Goal: Task Accomplishment & Management: Manage account settings

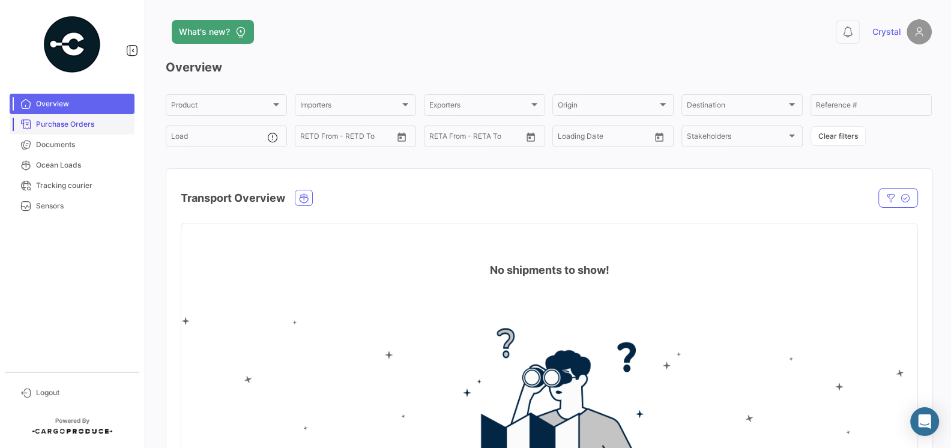
click at [61, 125] on span "Purchase Orders" at bounding box center [83, 124] width 94 height 11
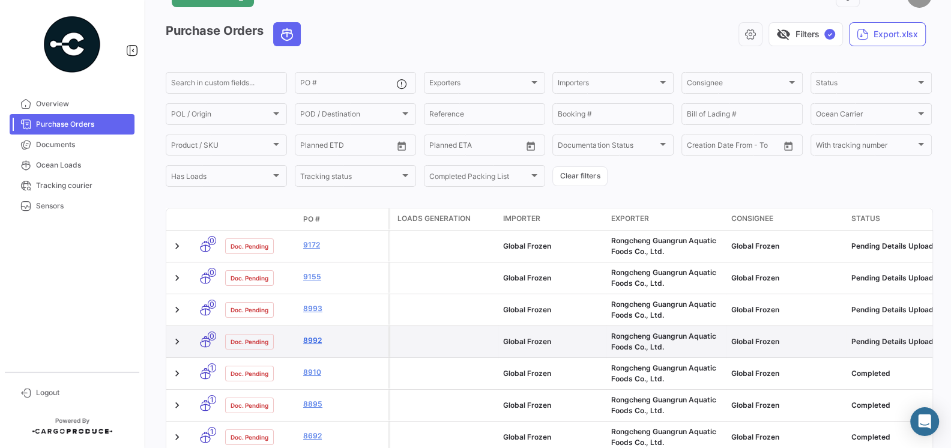
scroll to position [38, 0]
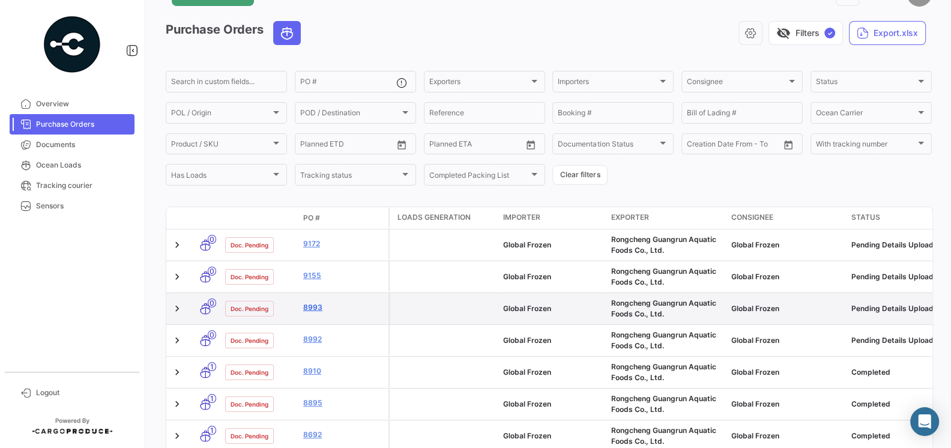
click at [318, 310] on link "8993" at bounding box center [343, 307] width 80 height 11
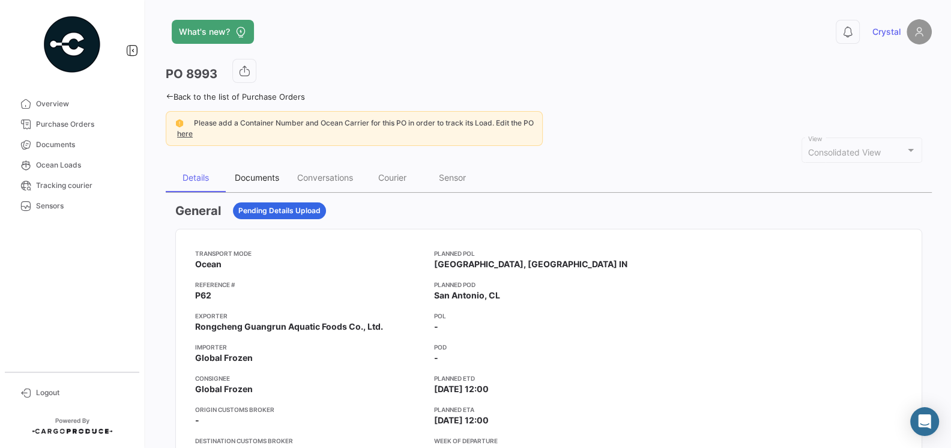
click at [264, 183] on div "Documents" at bounding box center [257, 177] width 62 height 29
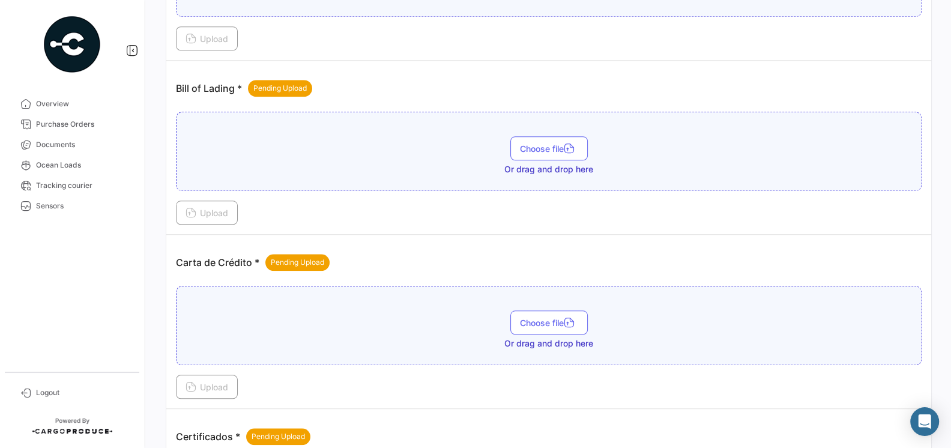
scroll to position [928, 0]
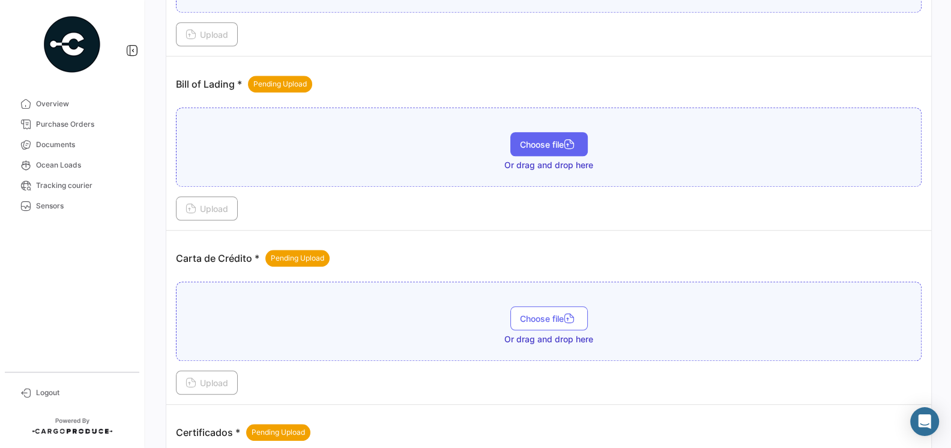
click at [540, 139] on span "Choose file" at bounding box center [549, 144] width 58 height 10
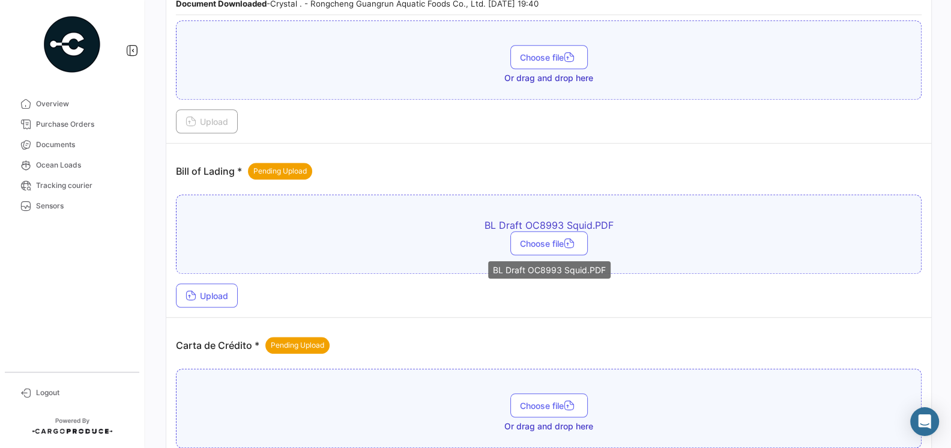
scroll to position [844, 0]
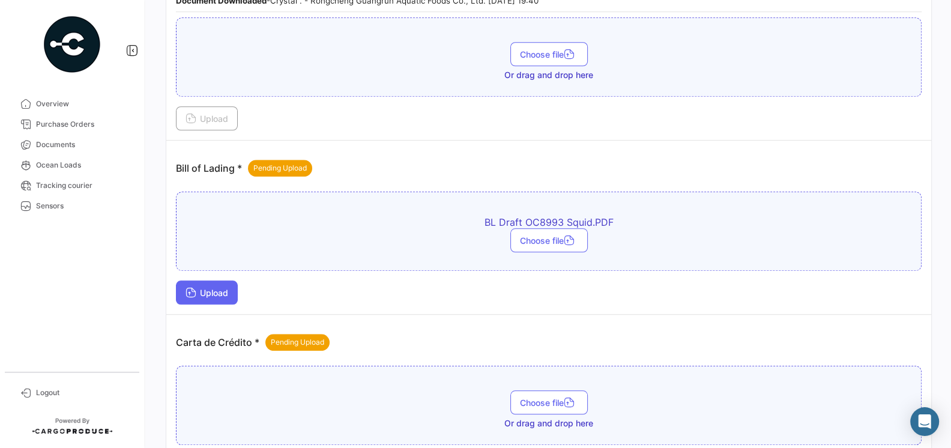
click at [216, 288] on span "Upload" at bounding box center [207, 293] width 43 height 10
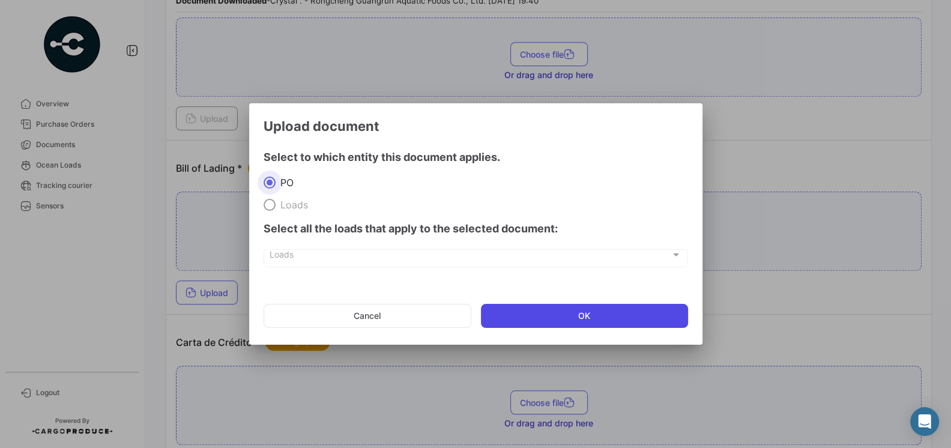
click at [569, 320] on button "OK" at bounding box center [584, 316] width 207 height 24
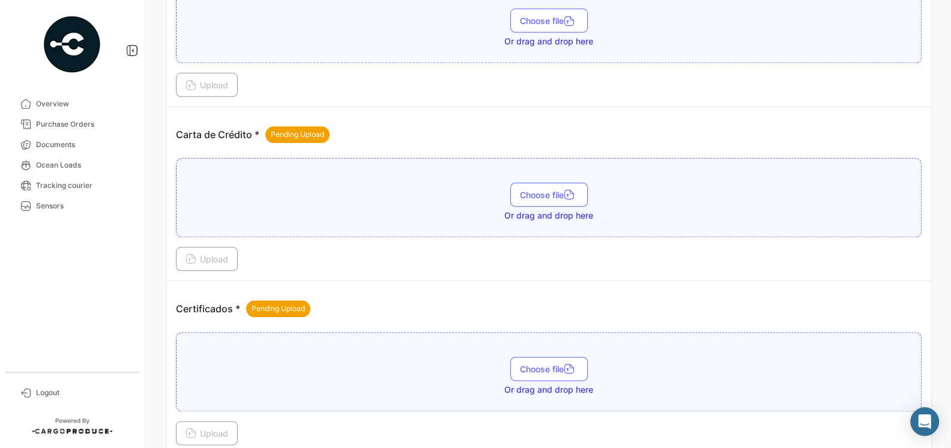
scroll to position [1075, 0]
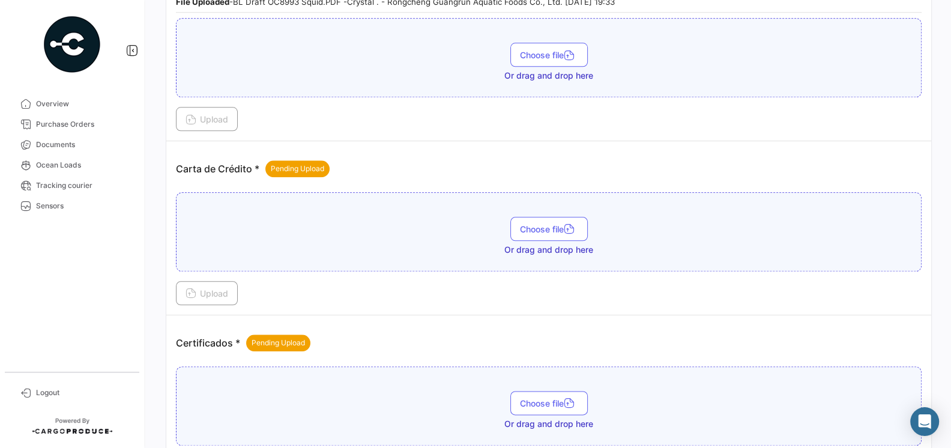
click at [176, 160] on p "Carta de Crédito * Pending Upload" at bounding box center [253, 168] width 154 height 17
drag, startPoint x: 176, startPoint y: 158, endPoint x: 252, endPoint y: 159, distance: 75.7
click at [252, 160] on p "Carta de Crédito * Pending Upload" at bounding box center [253, 168] width 154 height 17
copy p "Carta de Crédito"
click at [409, 325] on div "Certificados * Pending Upload" at bounding box center [549, 343] width 746 height 36
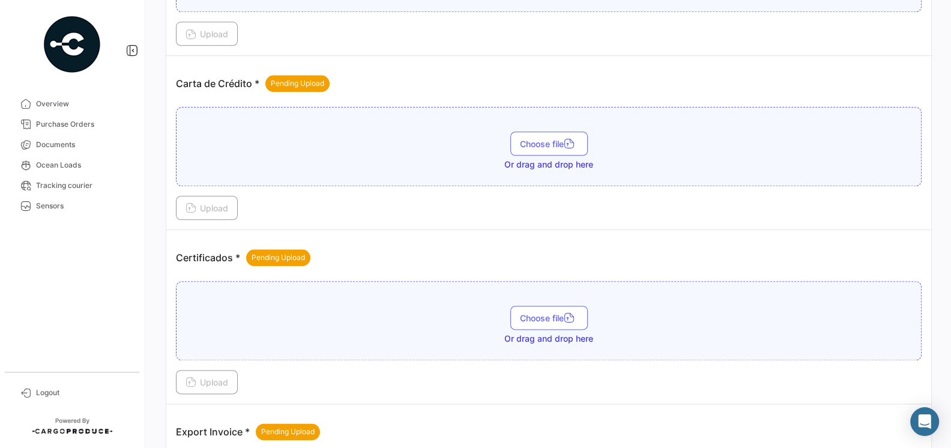
scroll to position [1180, 0]
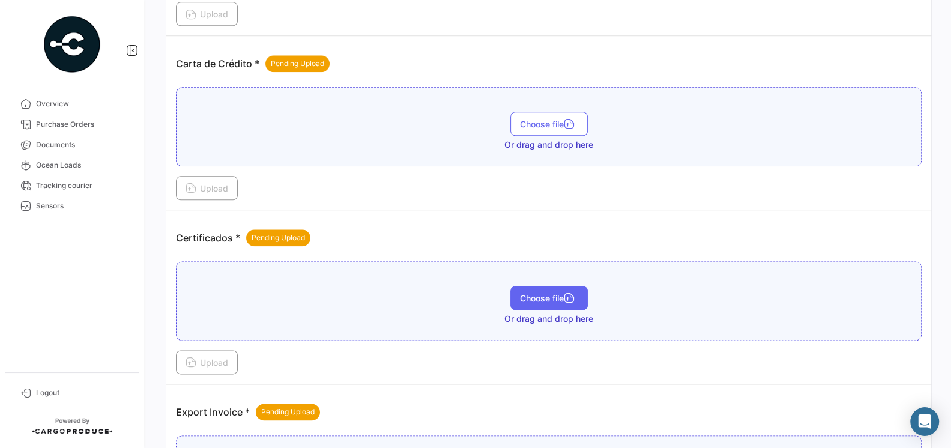
click at [524, 293] on span "Choose file" at bounding box center [549, 298] width 58 height 10
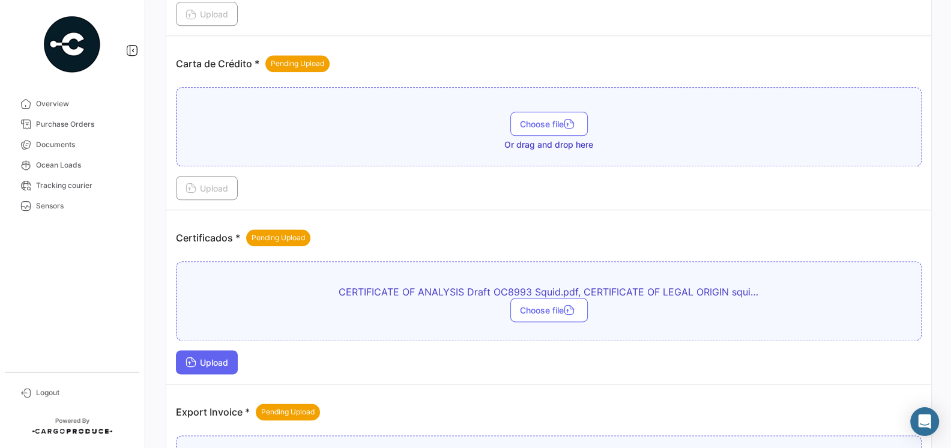
click at [219, 357] on span "Upload" at bounding box center [207, 362] width 43 height 10
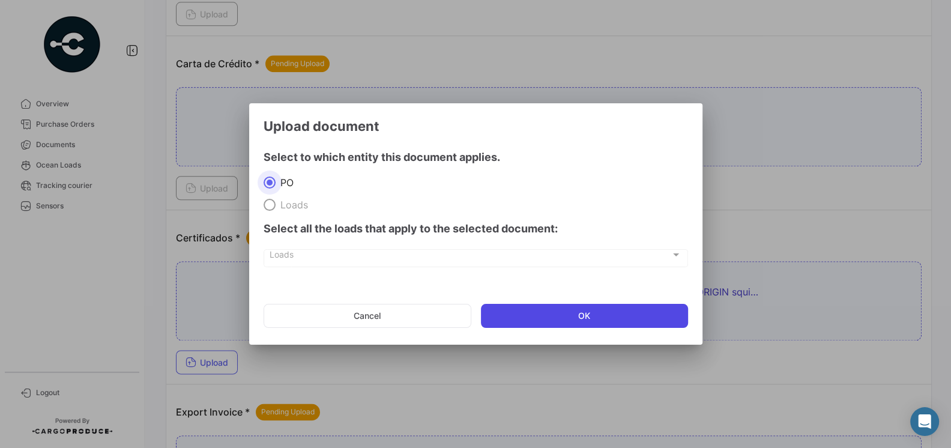
click at [523, 307] on button "OK" at bounding box center [584, 316] width 207 height 24
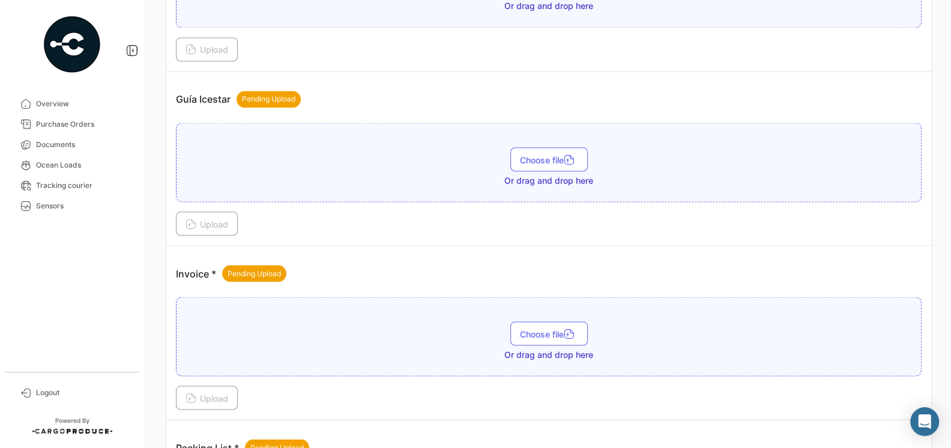
scroll to position [1798, 0]
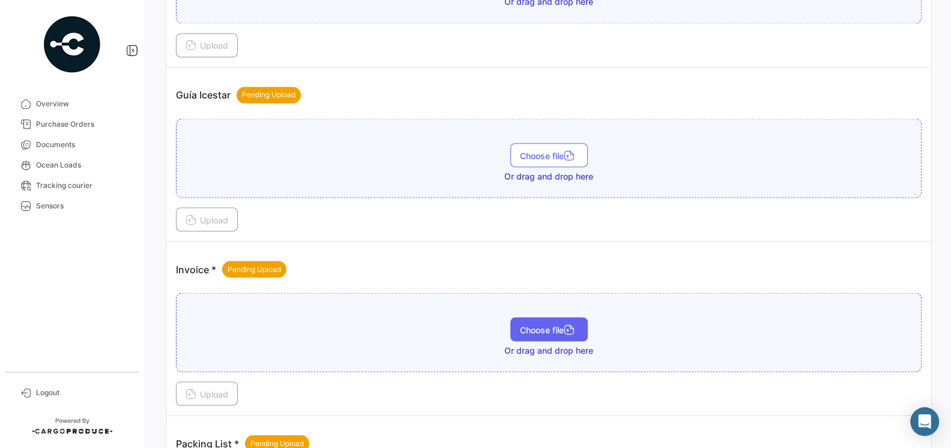
click at [552, 324] on span "Choose file" at bounding box center [549, 329] width 58 height 10
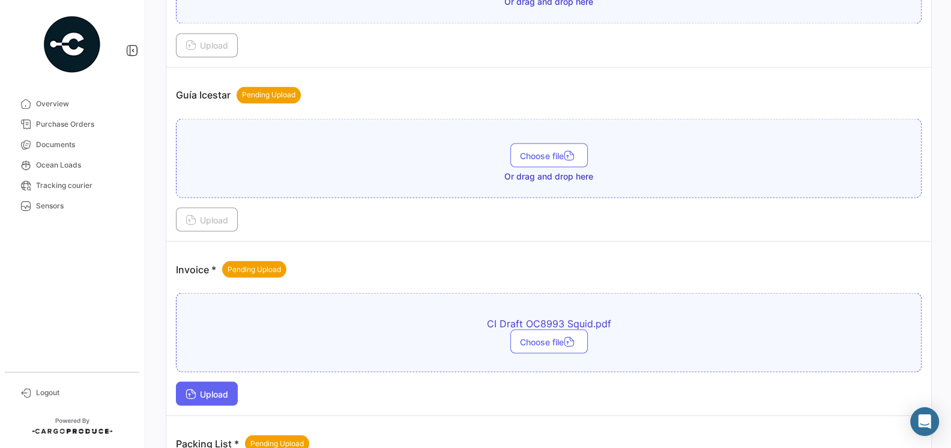
click at [219, 388] on span "Upload" at bounding box center [207, 393] width 43 height 10
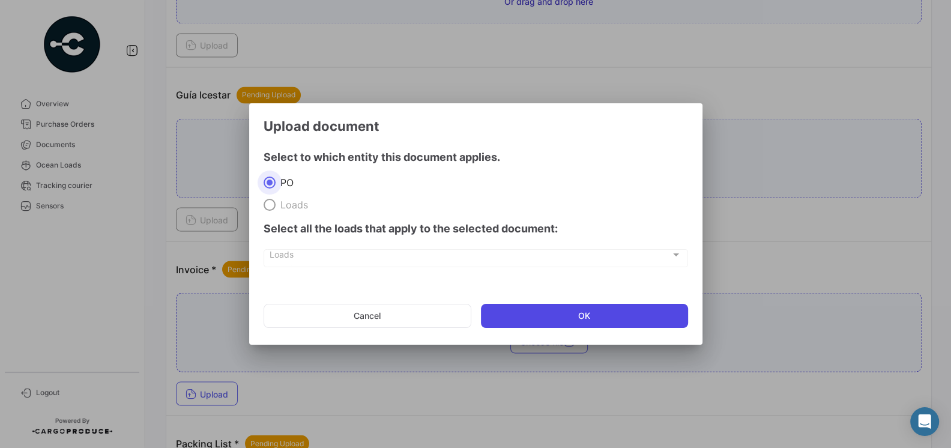
click at [515, 304] on button "OK" at bounding box center [584, 316] width 207 height 24
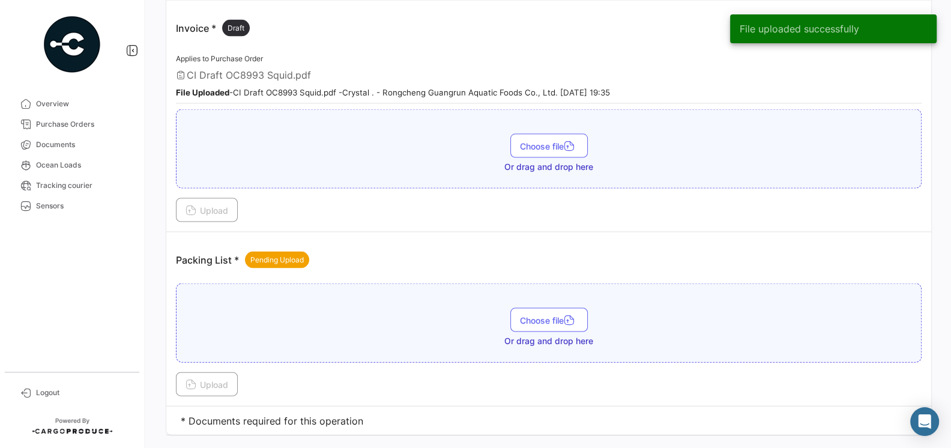
scroll to position [2042, 0]
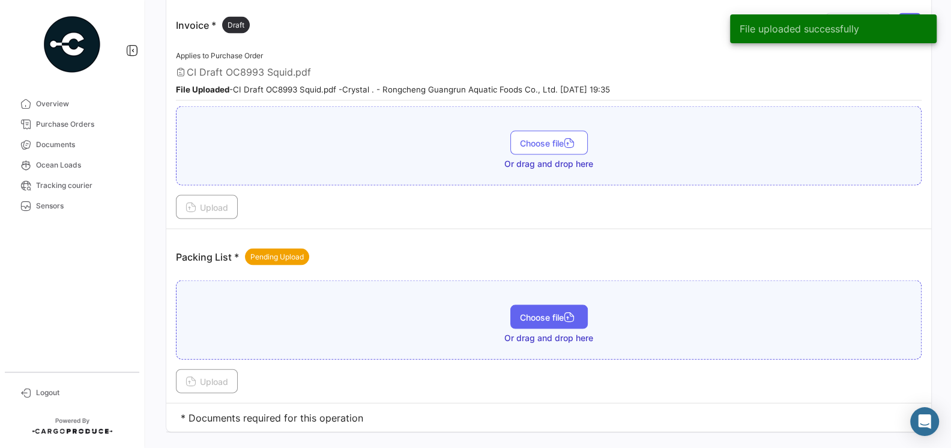
click at [537, 312] on span "Choose file" at bounding box center [549, 317] width 58 height 10
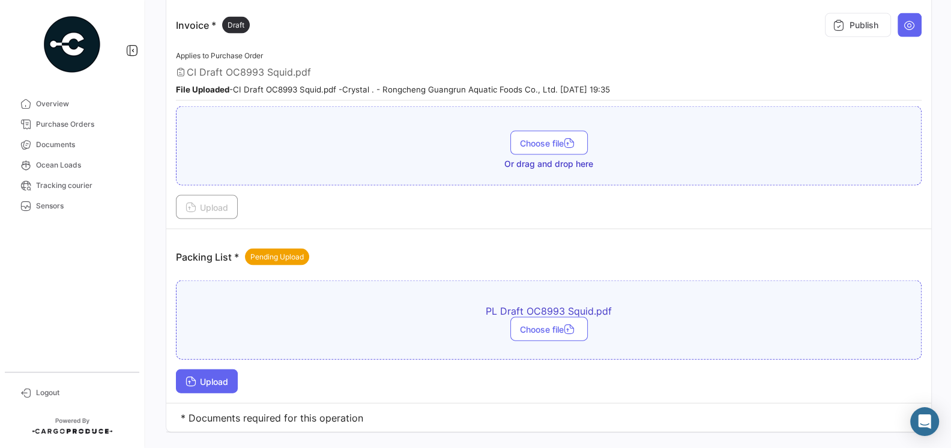
click at [217, 376] on span "Upload" at bounding box center [207, 381] width 43 height 10
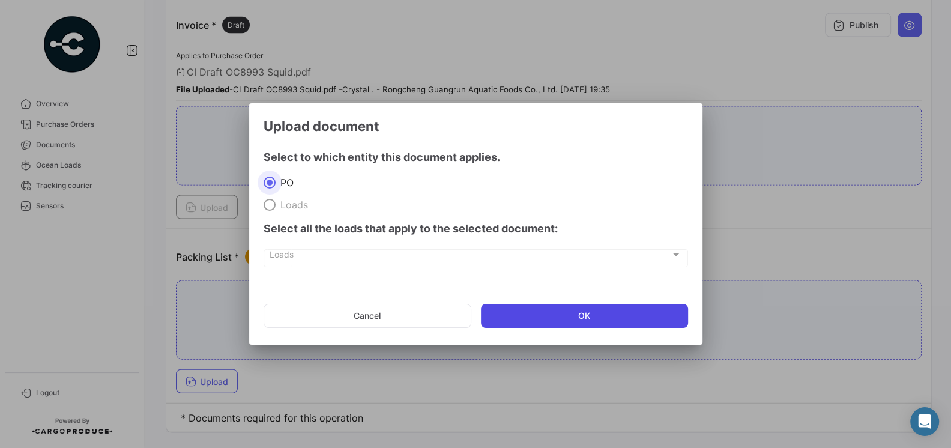
click at [530, 315] on button "OK" at bounding box center [584, 316] width 207 height 24
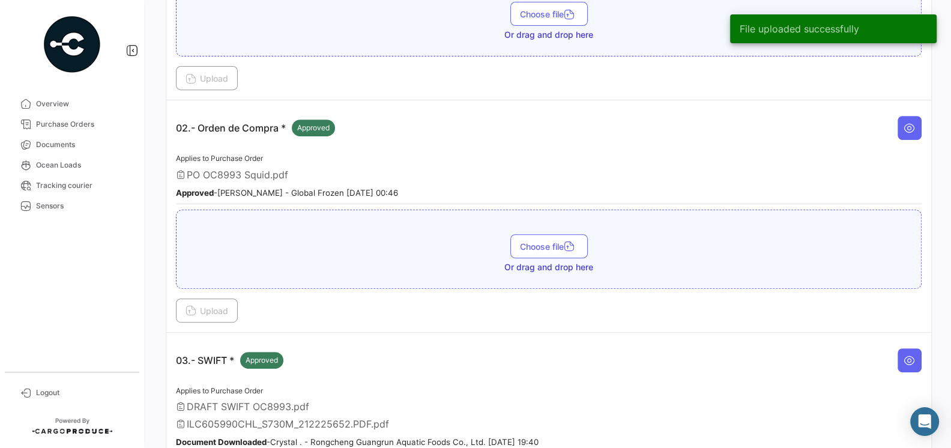
scroll to position [0, 0]
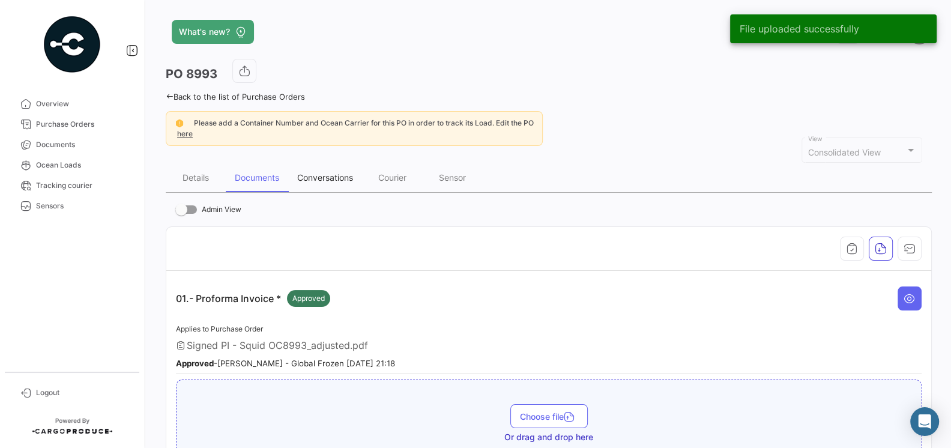
click at [322, 175] on div "Conversations" at bounding box center [325, 177] width 56 height 10
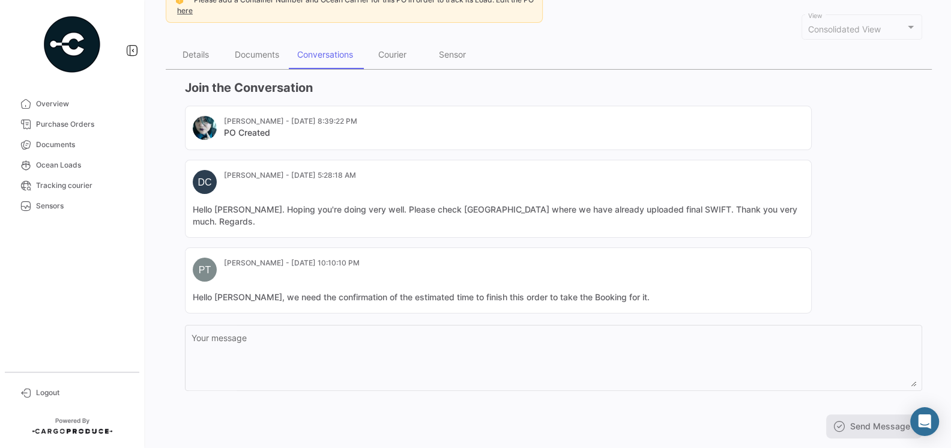
scroll to position [137, 0]
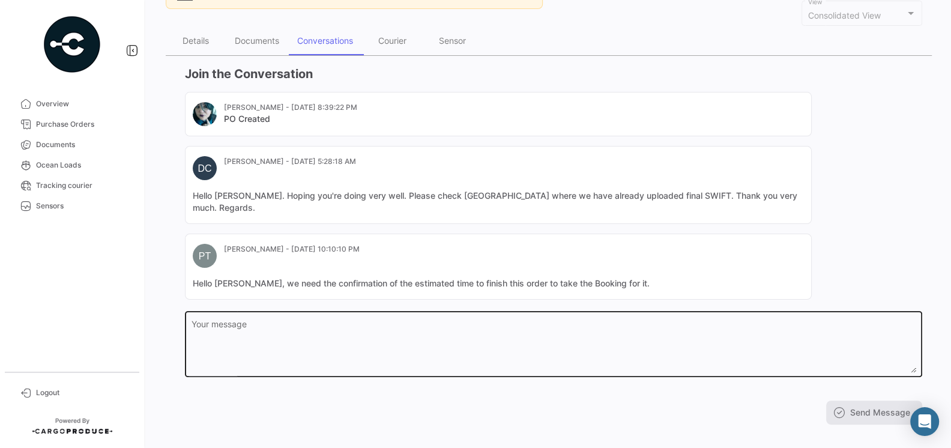
click at [441, 320] on textarea "Your message" at bounding box center [554, 346] width 725 height 53
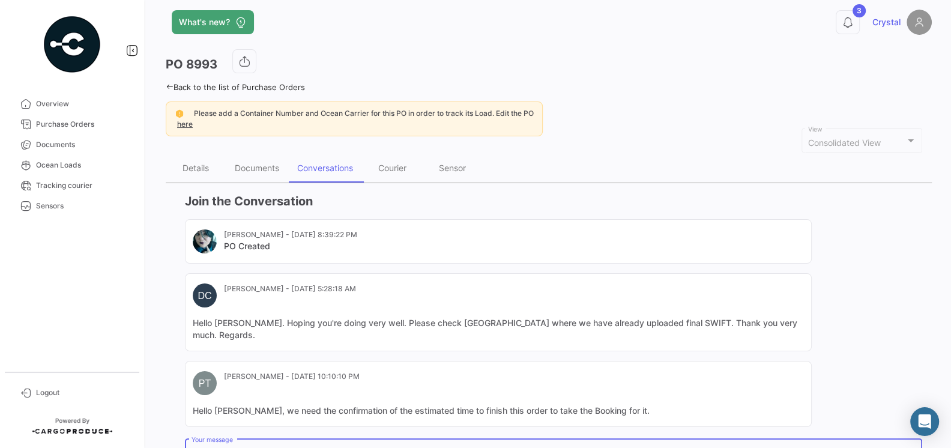
scroll to position [0, 0]
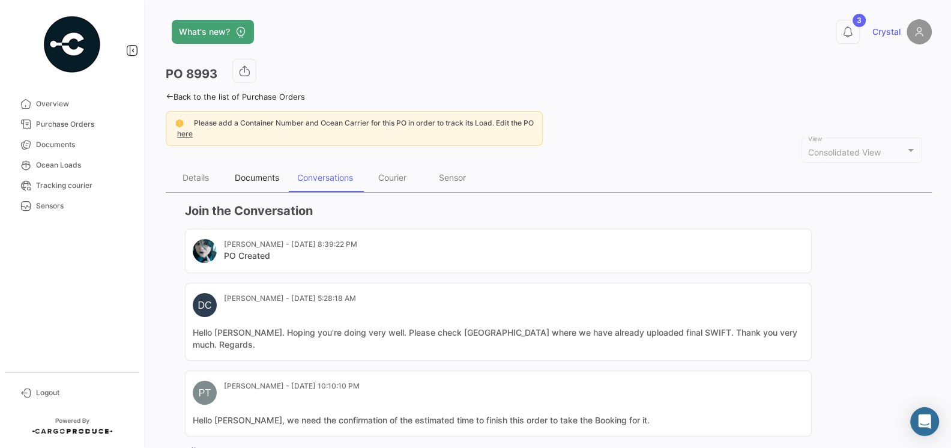
click at [266, 184] on div "Documents" at bounding box center [257, 177] width 62 height 29
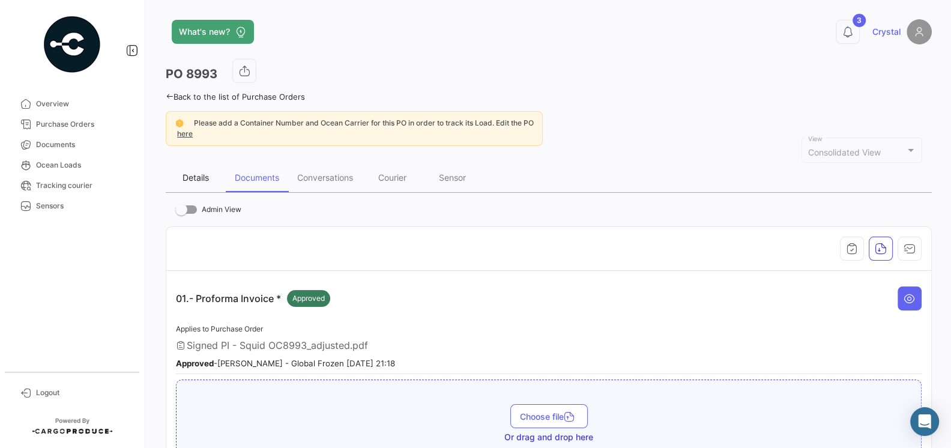
click at [189, 177] on div "Details" at bounding box center [196, 177] width 26 height 10
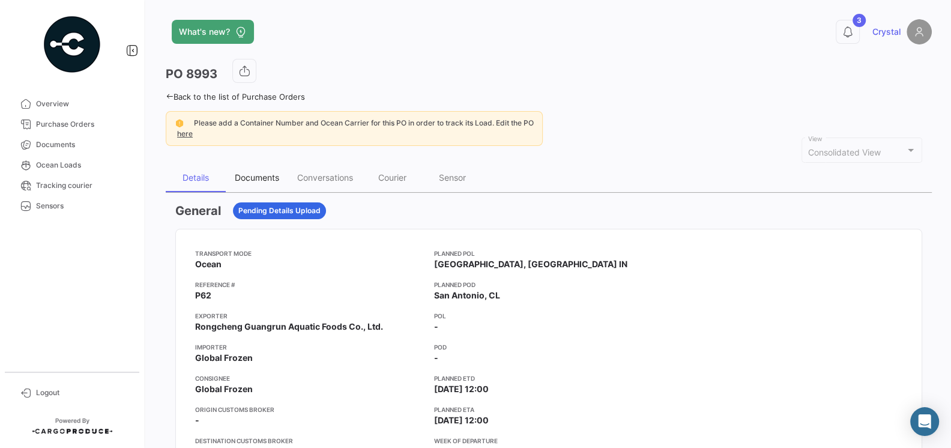
click at [241, 180] on div "Documents" at bounding box center [257, 177] width 44 height 10
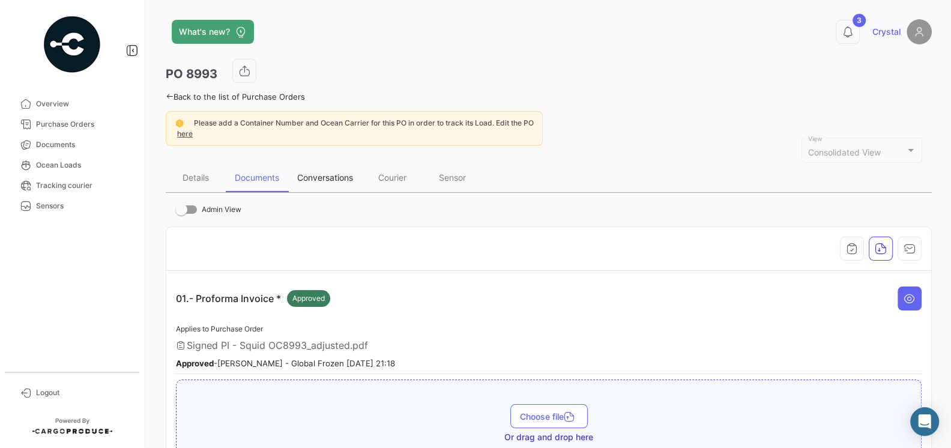
click at [333, 181] on div "Conversations" at bounding box center [325, 177] width 56 height 10
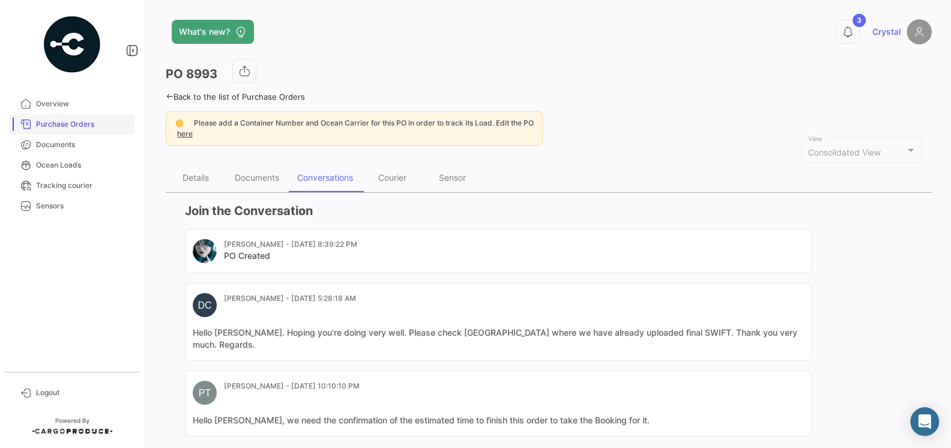
click at [72, 119] on span "Purchase Orders" at bounding box center [83, 124] width 94 height 11
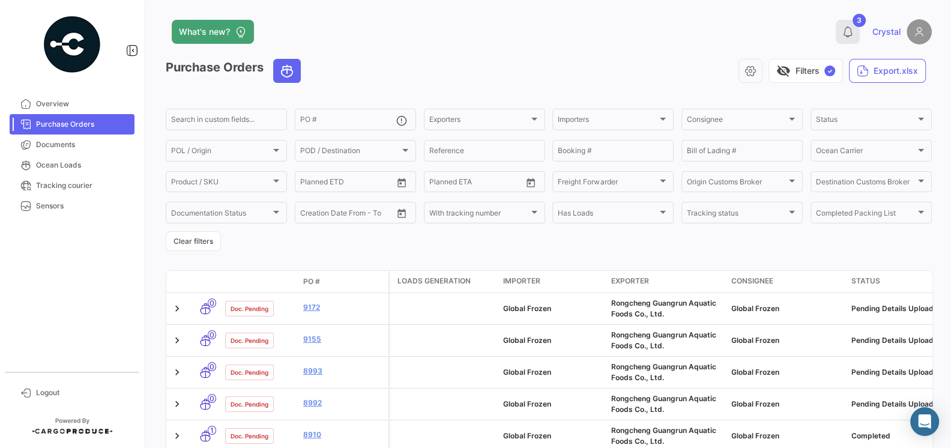
click at [847, 32] on icon at bounding box center [848, 32] width 12 height 12
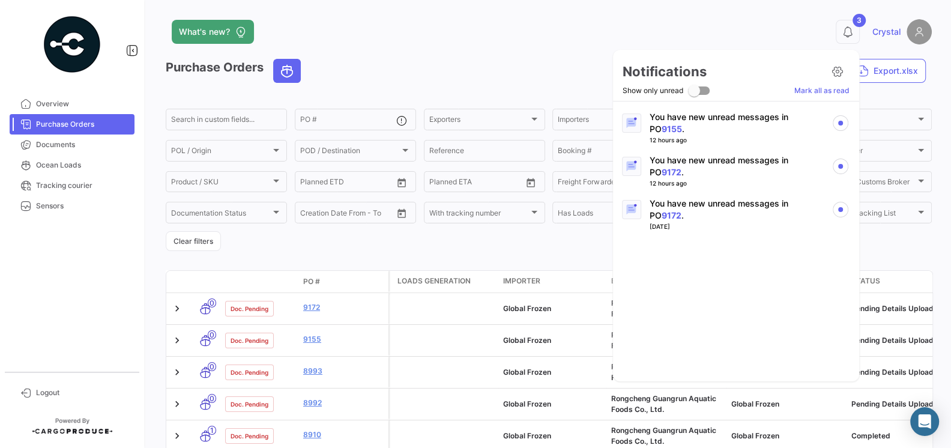
click at [723, 204] on p "You have new unread messages in PO 9172 ." at bounding box center [736, 210] width 172 height 24
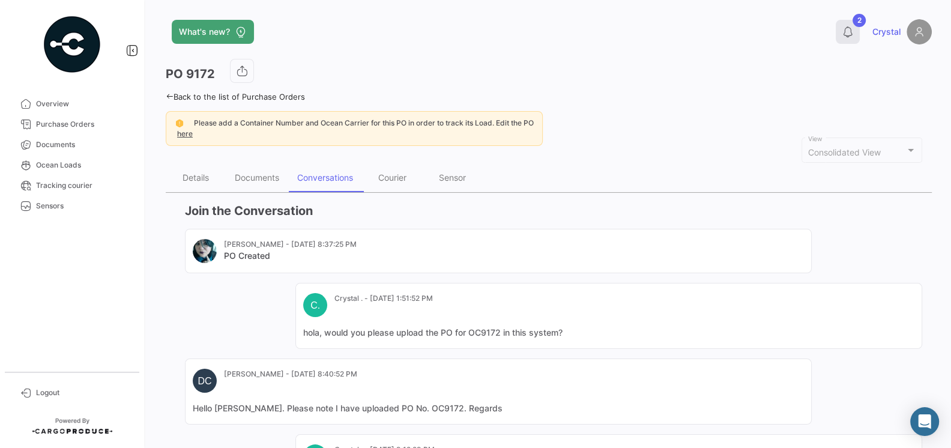
click at [850, 32] on icon at bounding box center [848, 32] width 12 height 12
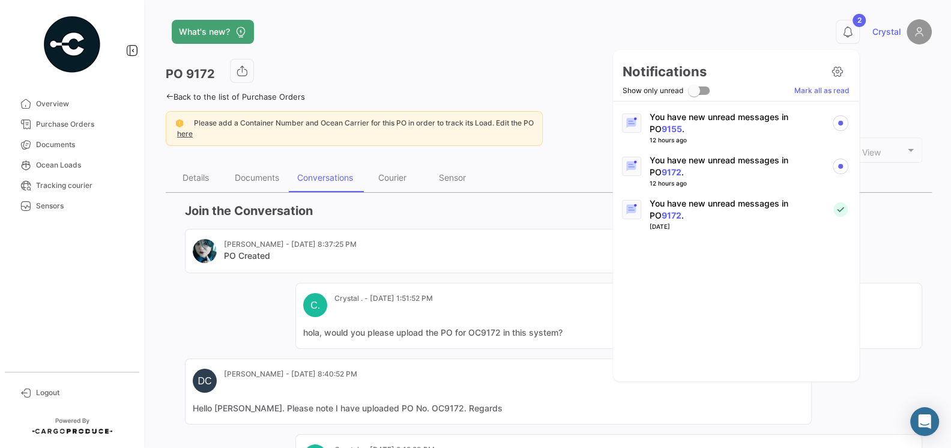
click at [708, 131] on p "You have new unread messages in PO 9155 ." at bounding box center [736, 123] width 172 height 24
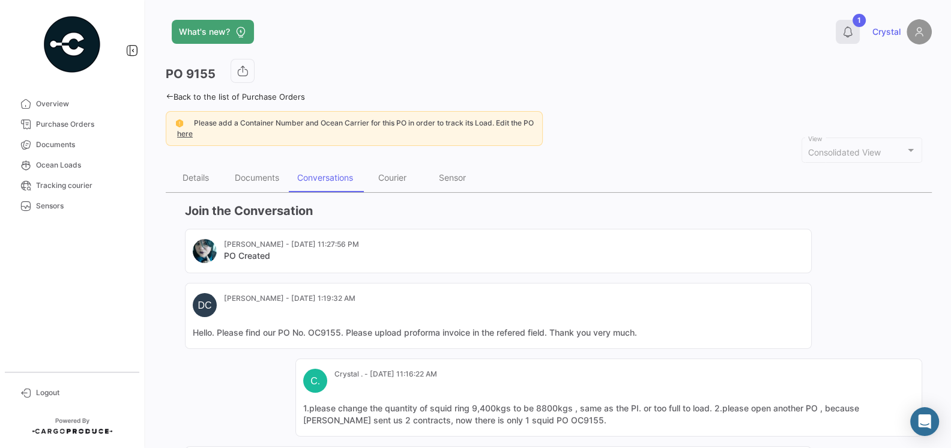
click at [848, 26] on icon at bounding box center [848, 32] width 12 height 12
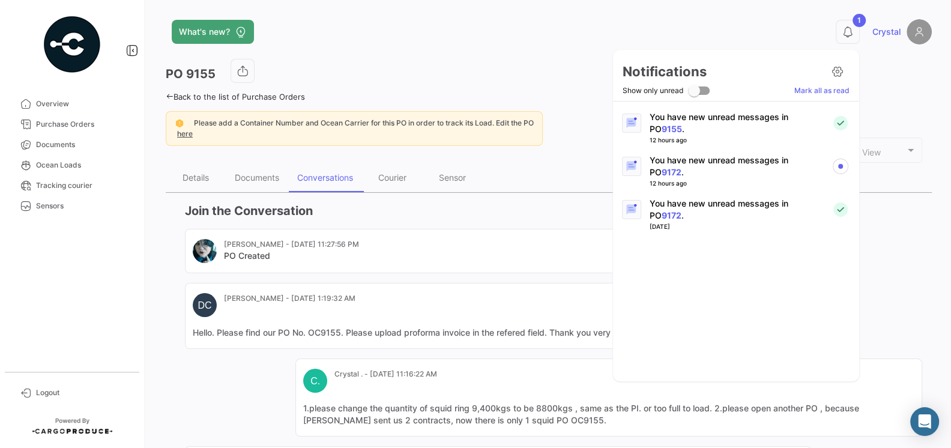
click at [690, 165] on p "You have new unread messages in PO 9172 ." at bounding box center [736, 166] width 172 height 24
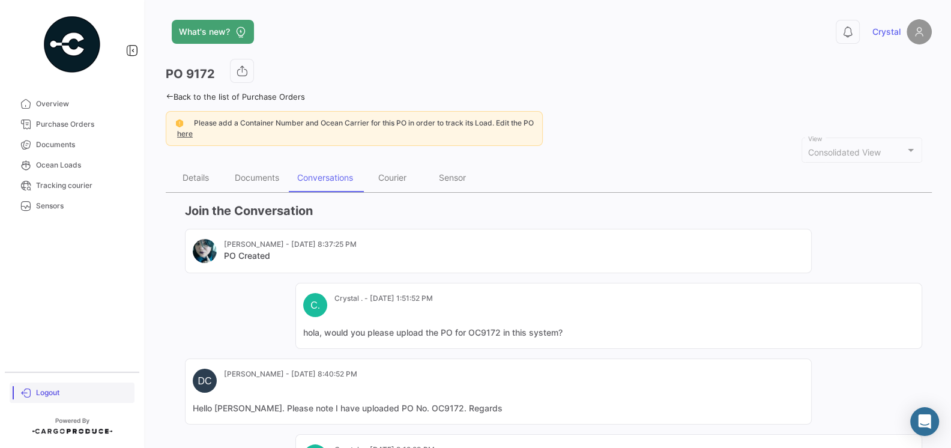
click at [46, 396] on span "Logout" at bounding box center [83, 392] width 94 height 11
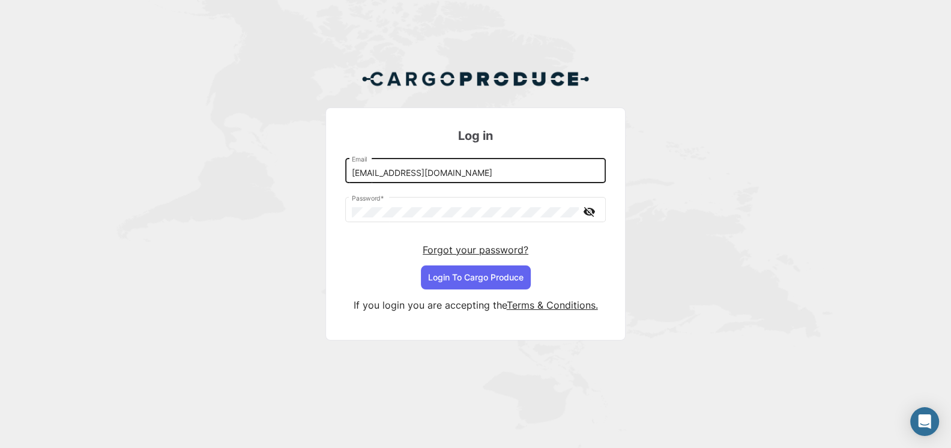
click at [410, 172] on input "[EMAIL_ADDRESS][DOMAIN_NAME]" at bounding box center [476, 173] width 248 height 10
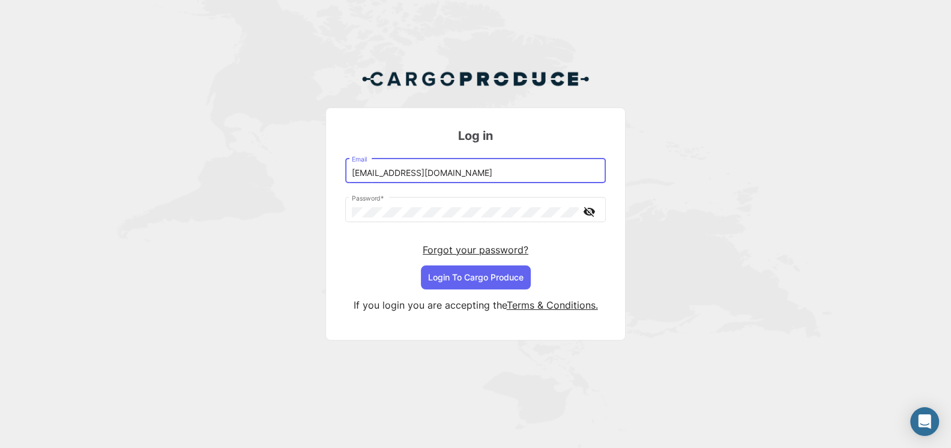
type input "[EMAIL_ADDRESS][DOMAIN_NAME]"
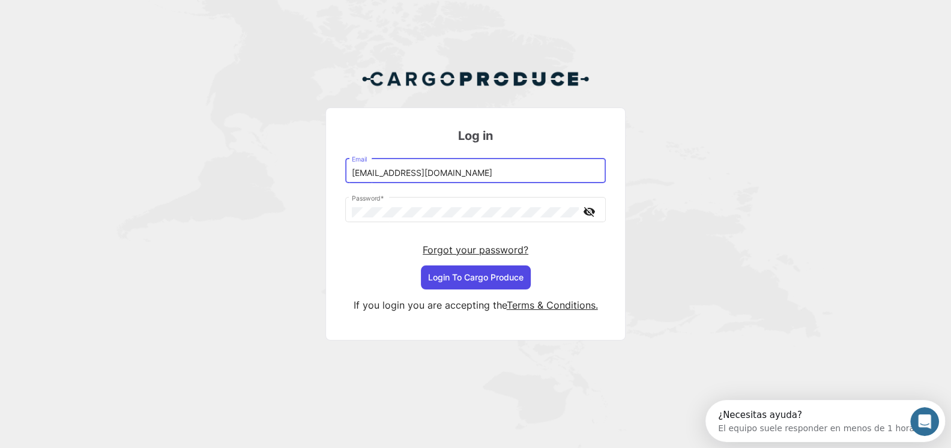
click at [479, 280] on button "Login To Cargo Produce" at bounding box center [476, 277] width 110 height 24
